Goal: Complete application form

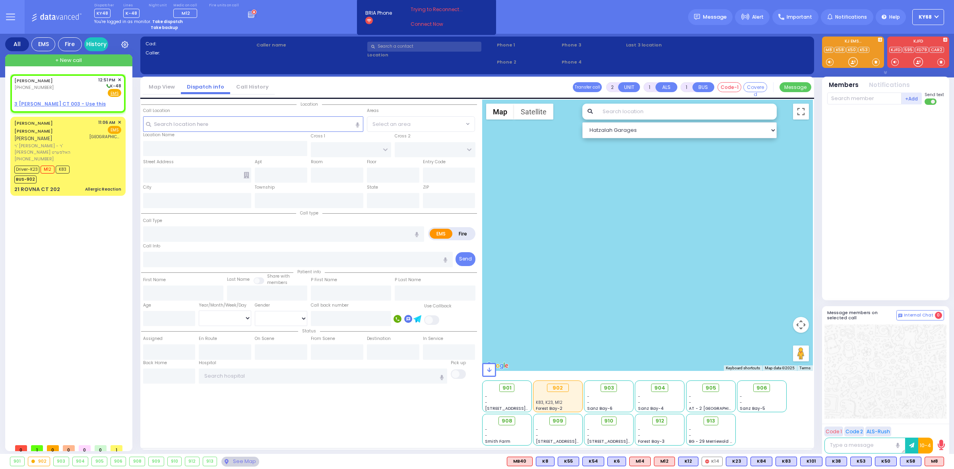
select select
radio input "true"
type input "[PERSON_NAME]"
select select
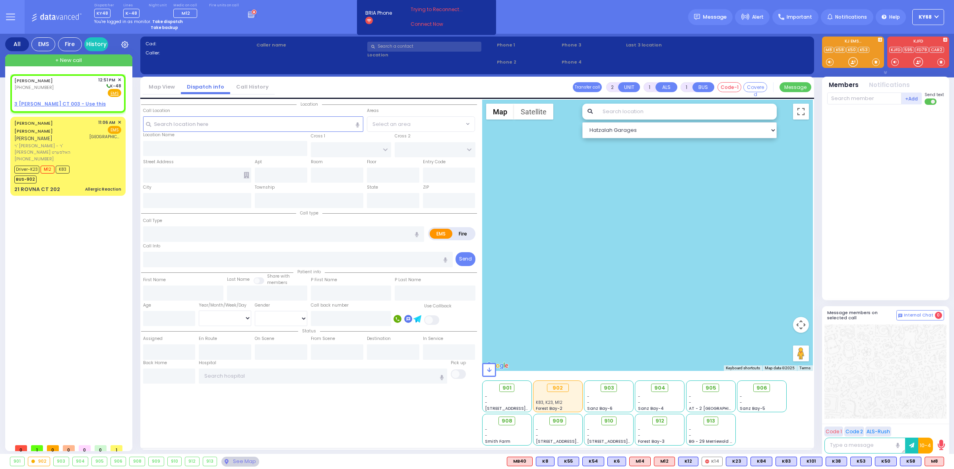
type input "12:51"
select select "Hatzalah Garages"
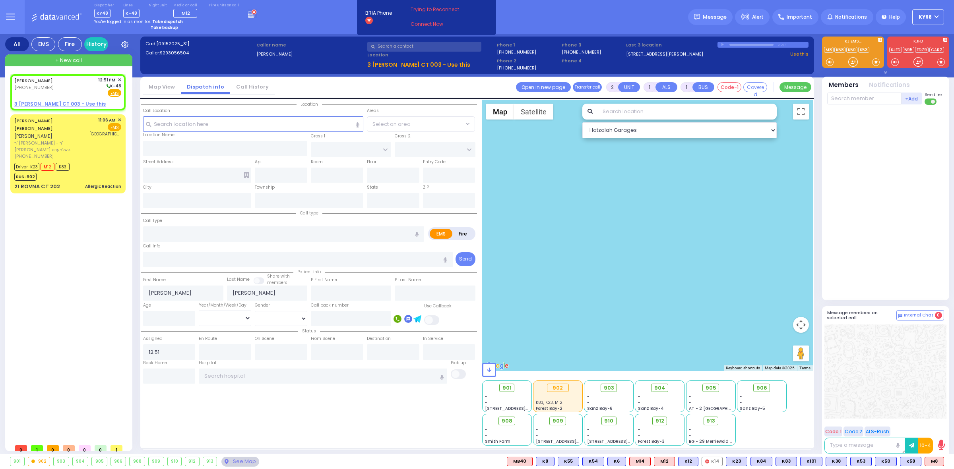
select select
radio input "true"
select select
select select "Hatzalah Garages"
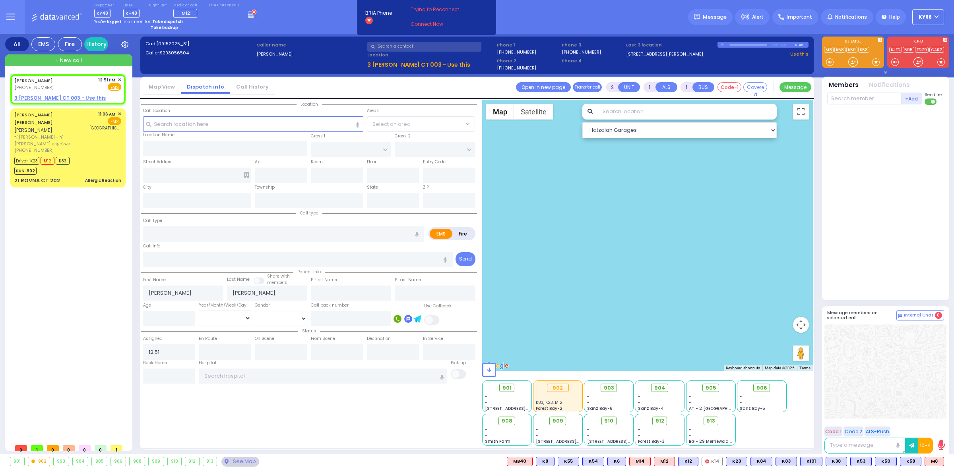
select select
radio input "true"
select select
select select "Hatzalah Garages"
